Goal: Find specific page/section: Find specific page/section

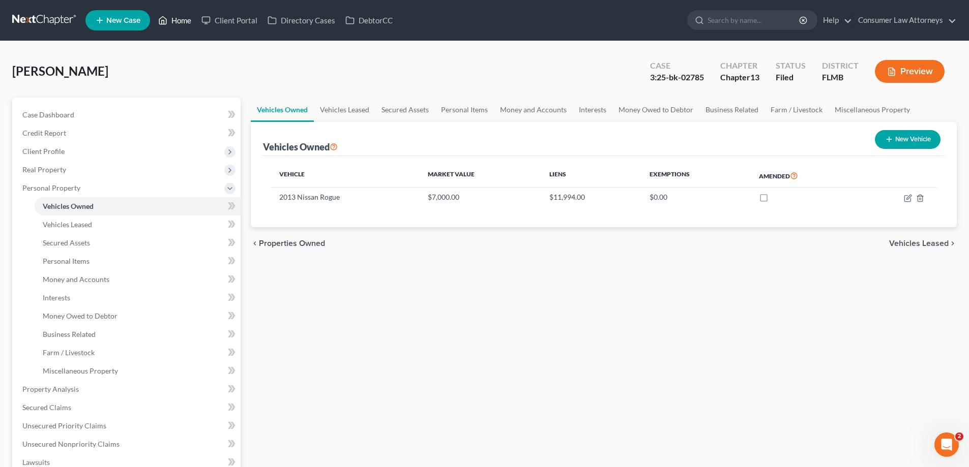
click at [173, 24] on link "Home" at bounding box center [174, 20] width 43 height 18
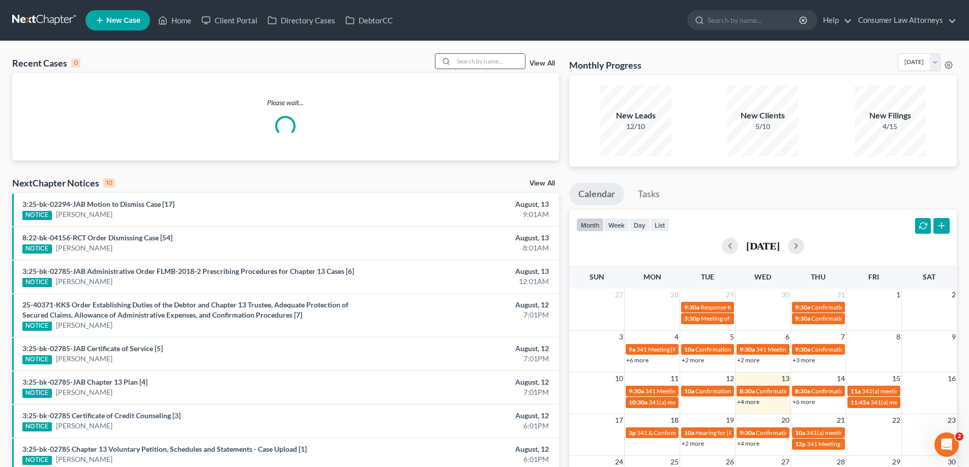
click at [495, 62] on input "search" at bounding box center [489, 61] width 71 height 15
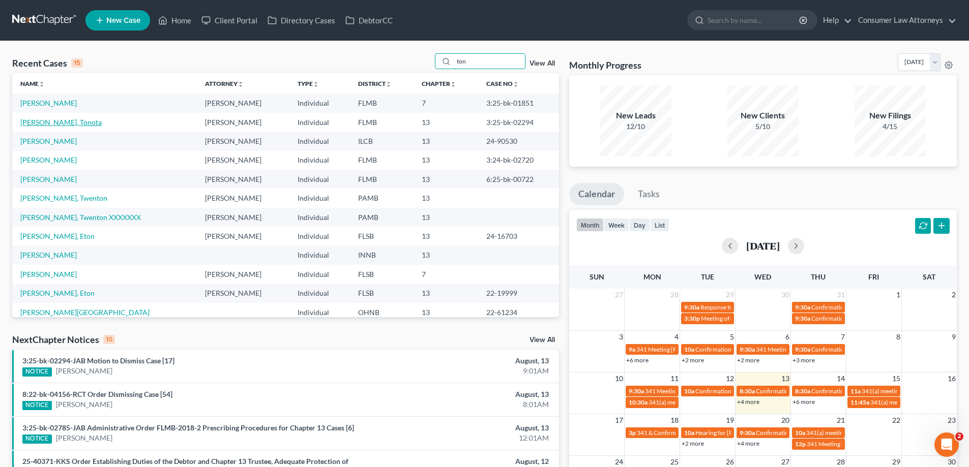
type input "ton"
click at [48, 126] on link "[PERSON_NAME], Tonota" at bounding box center [60, 122] width 81 height 9
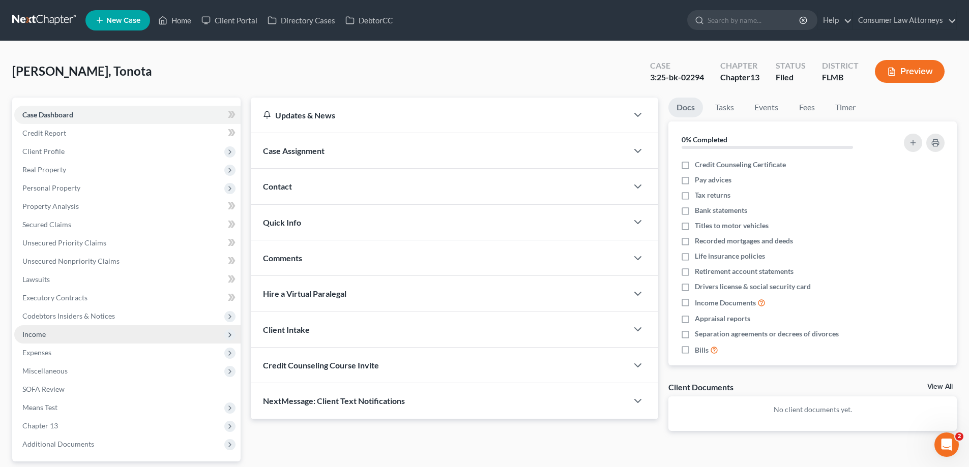
click at [43, 338] on span "Income" at bounding box center [33, 334] width 23 height 9
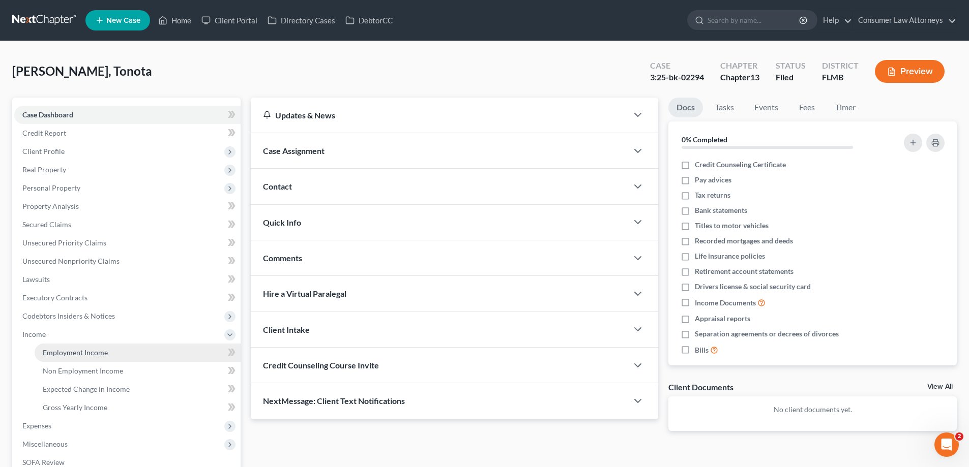
click at [43, 348] on span "Employment Income" at bounding box center [75, 352] width 65 height 9
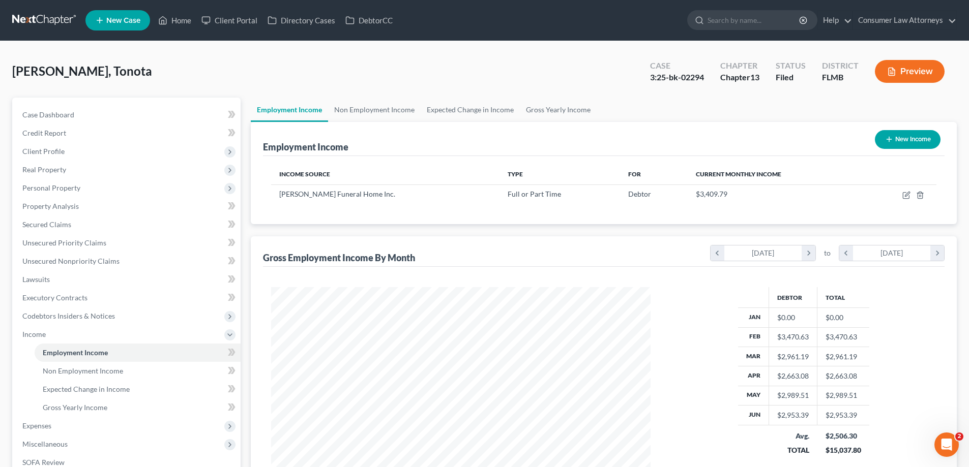
scroll to position [190, 400]
click at [33, 427] on span "Expenses" at bounding box center [36, 426] width 29 height 9
click at [41, 365] on link "Home" at bounding box center [138, 371] width 206 height 18
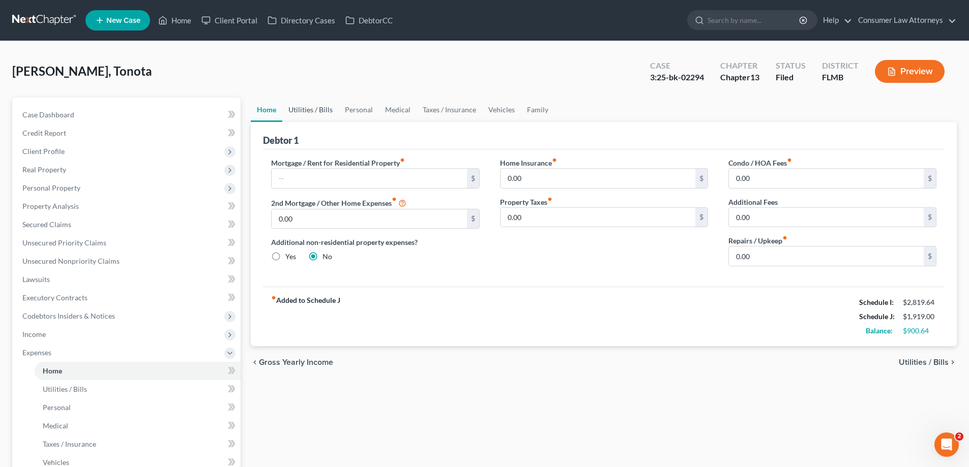
click at [316, 107] on link "Utilities / Bills" at bounding box center [310, 110] width 56 height 24
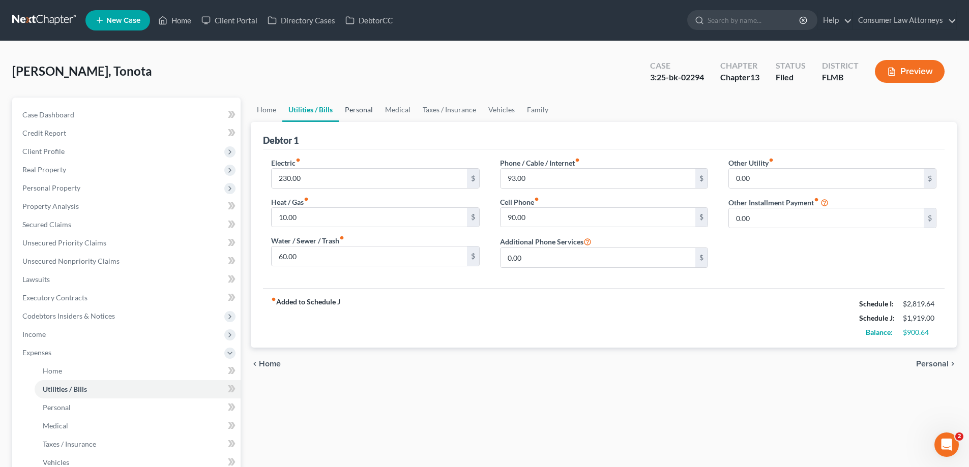
click at [370, 107] on link "Personal" at bounding box center [359, 110] width 40 height 24
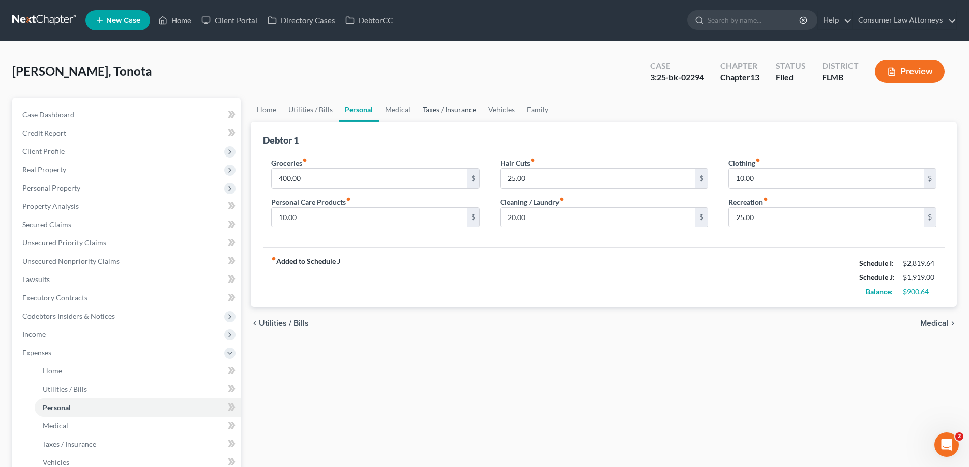
click at [425, 107] on link "Taxes / Insurance" at bounding box center [449, 110] width 66 height 24
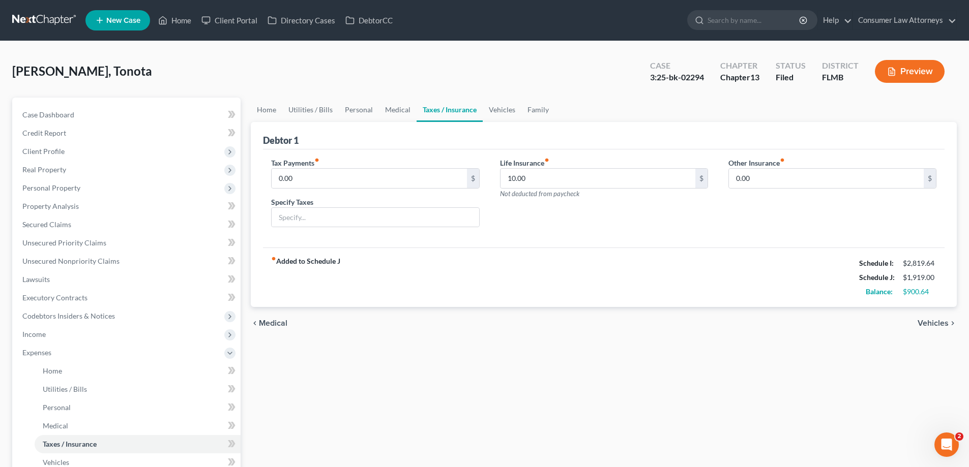
click at [453, 108] on link "Taxes / Insurance" at bounding box center [449, 110] width 66 height 24
click at [506, 109] on link "Vehicles" at bounding box center [502, 110] width 39 height 24
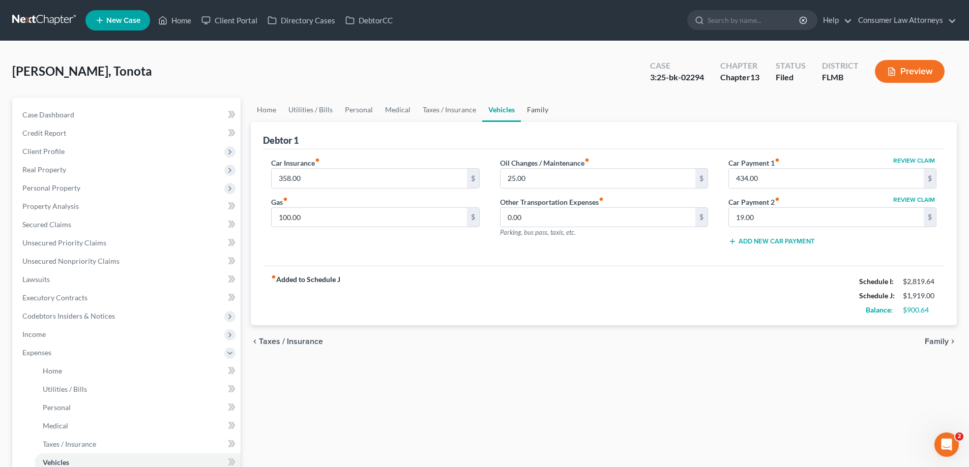
click at [522, 109] on link "Family" at bounding box center [538, 110] width 34 height 24
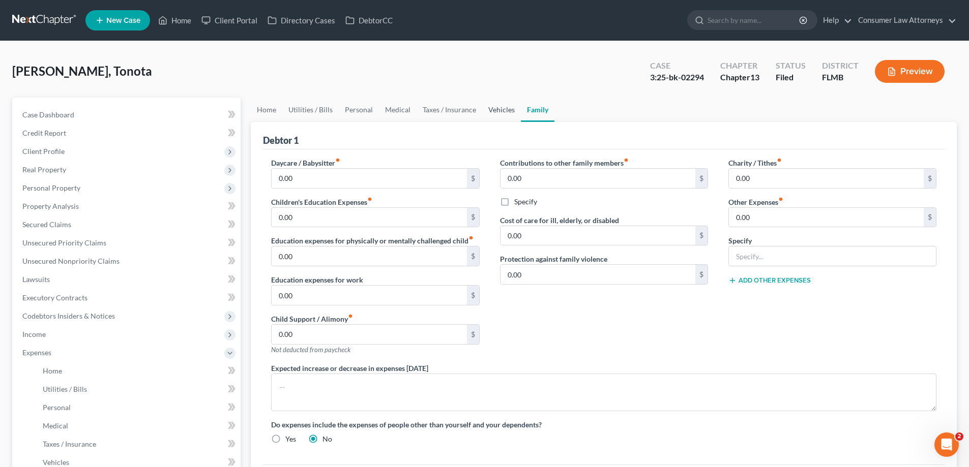
click at [483, 109] on link "Vehicles" at bounding box center [501, 110] width 39 height 24
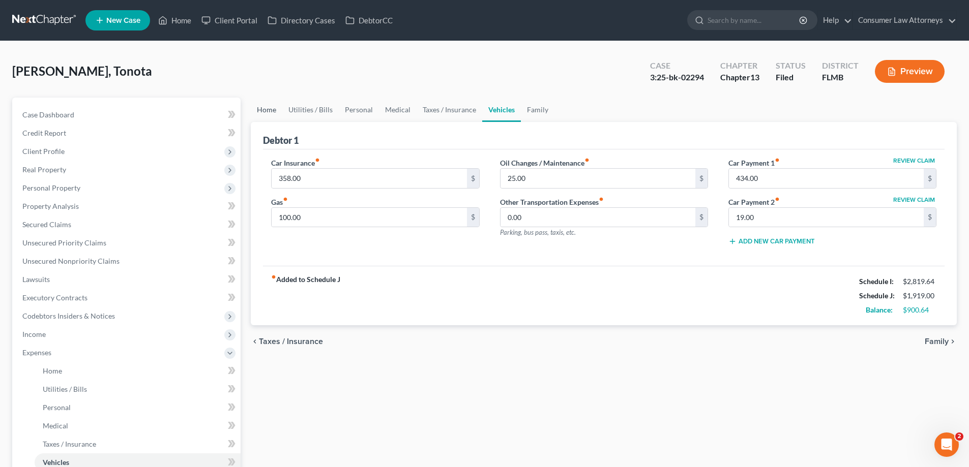
click at [268, 106] on link "Home" at bounding box center [267, 110] width 32 height 24
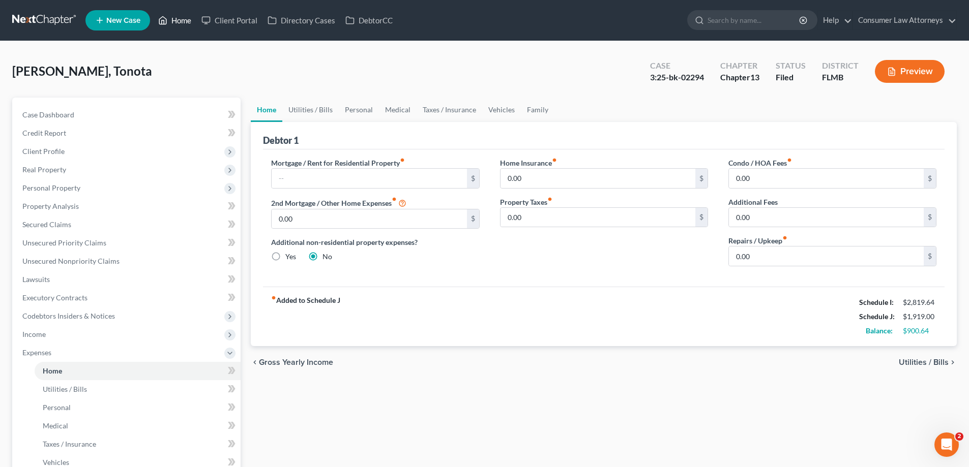
click at [178, 27] on link "Home" at bounding box center [174, 20] width 43 height 18
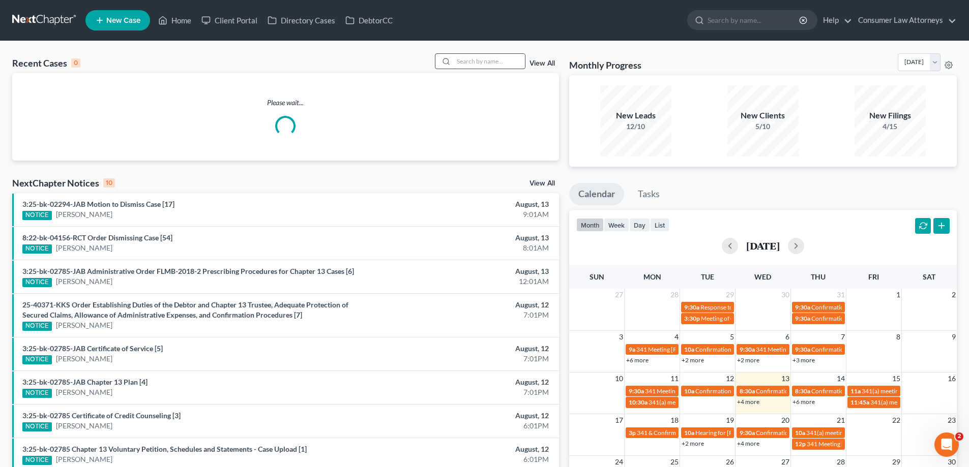
click at [514, 67] on input "search" at bounding box center [489, 61] width 71 height 15
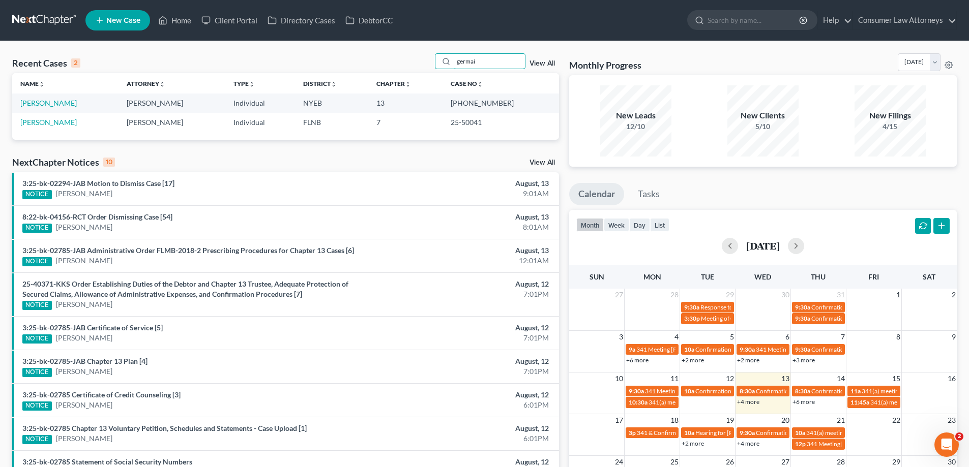
drag, startPoint x: 508, startPoint y: 66, endPoint x: 384, endPoint y: 66, distance: 123.6
click at [384, 66] on div "Recent Cases 2 germai View All" at bounding box center [285, 63] width 547 height 20
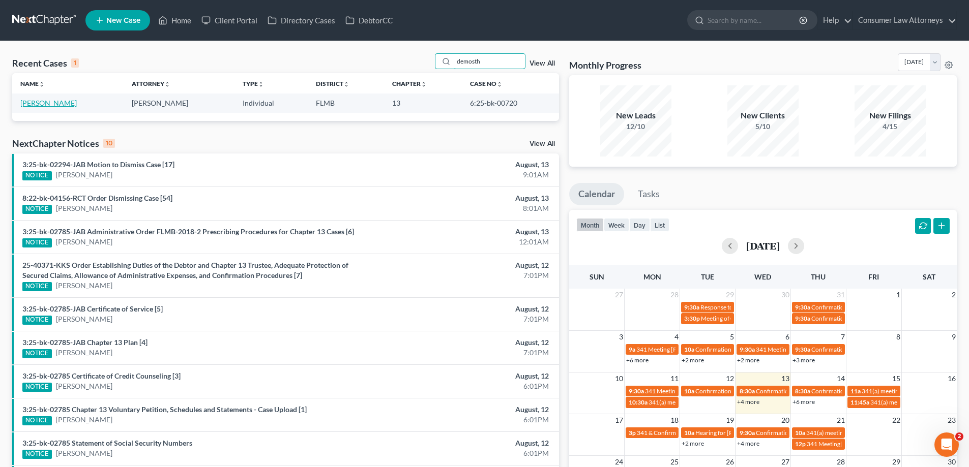
type input "demosth"
click at [66, 103] on link "[PERSON_NAME]" at bounding box center [48, 103] width 56 height 9
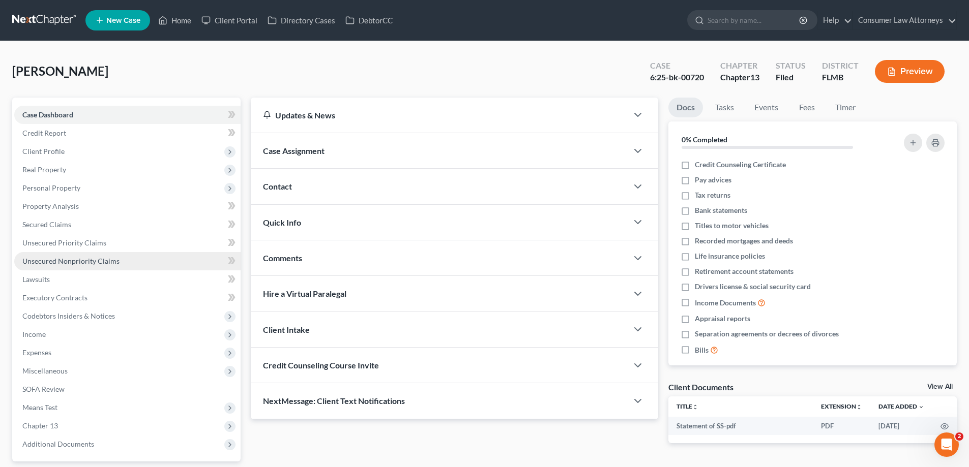
click at [96, 270] on link "Unsecured Nonpriority Claims" at bounding box center [127, 261] width 226 height 18
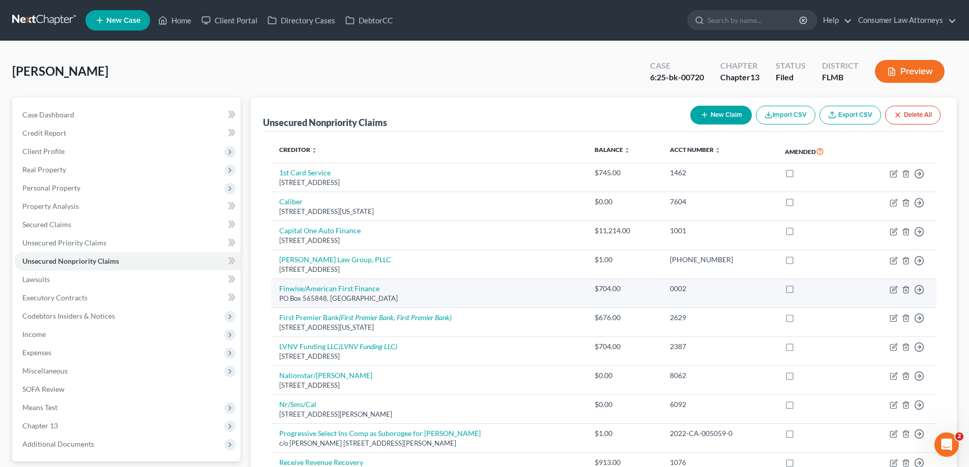
scroll to position [212, 0]
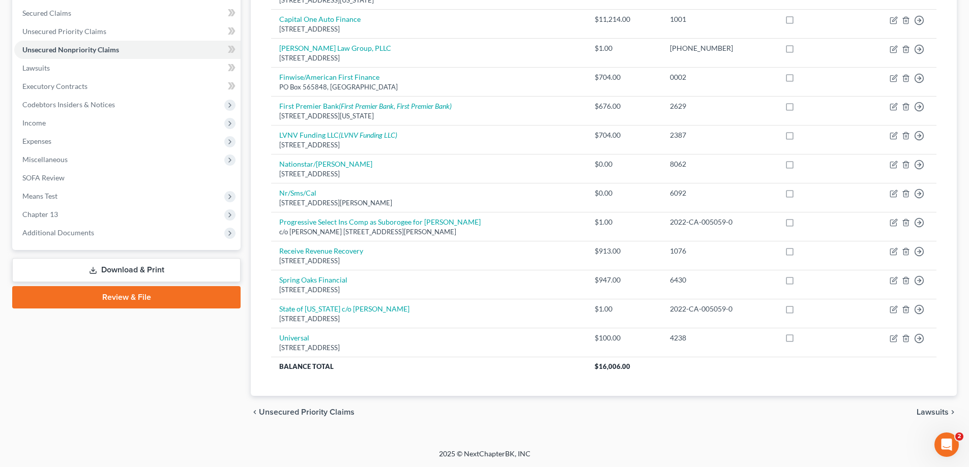
click at [657, 409] on div "chevron_left Unsecured Priority Claims Lawsuits chevron_right" at bounding box center [604, 412] width 706 height 33
